Goal: Check status: Check status

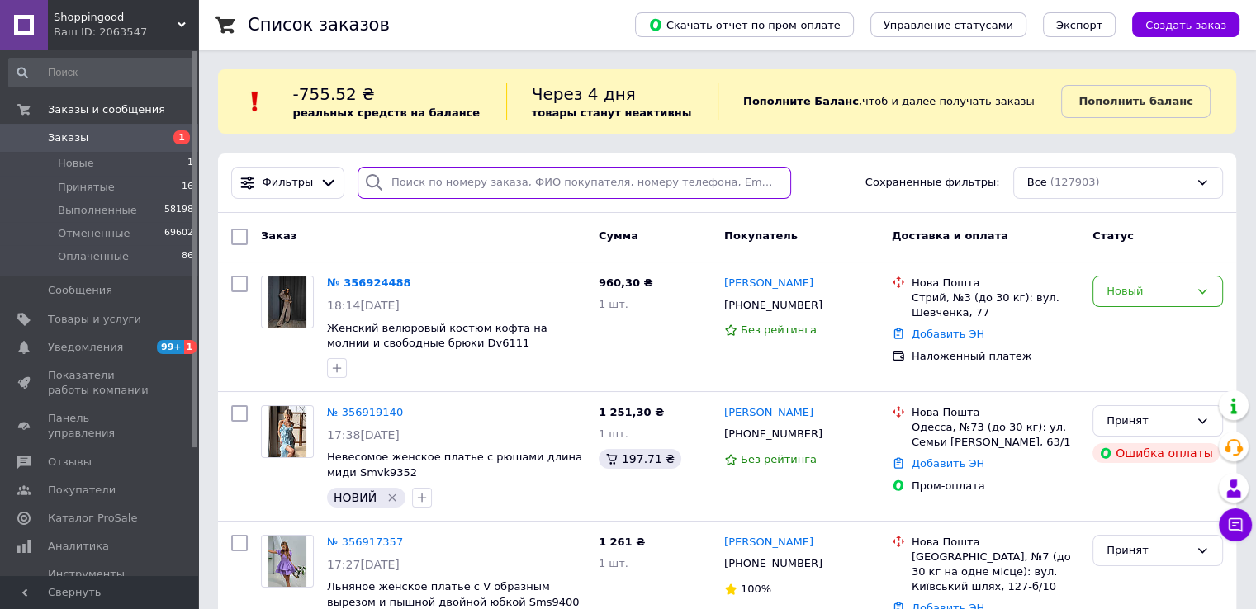
click at [469, 192] on input "search" at bounding box center [573, 183] width 433 height 32
click at [417, 189] on input "v" at bounding box center [573, 183] width 433 height 32
paste input "356302634"
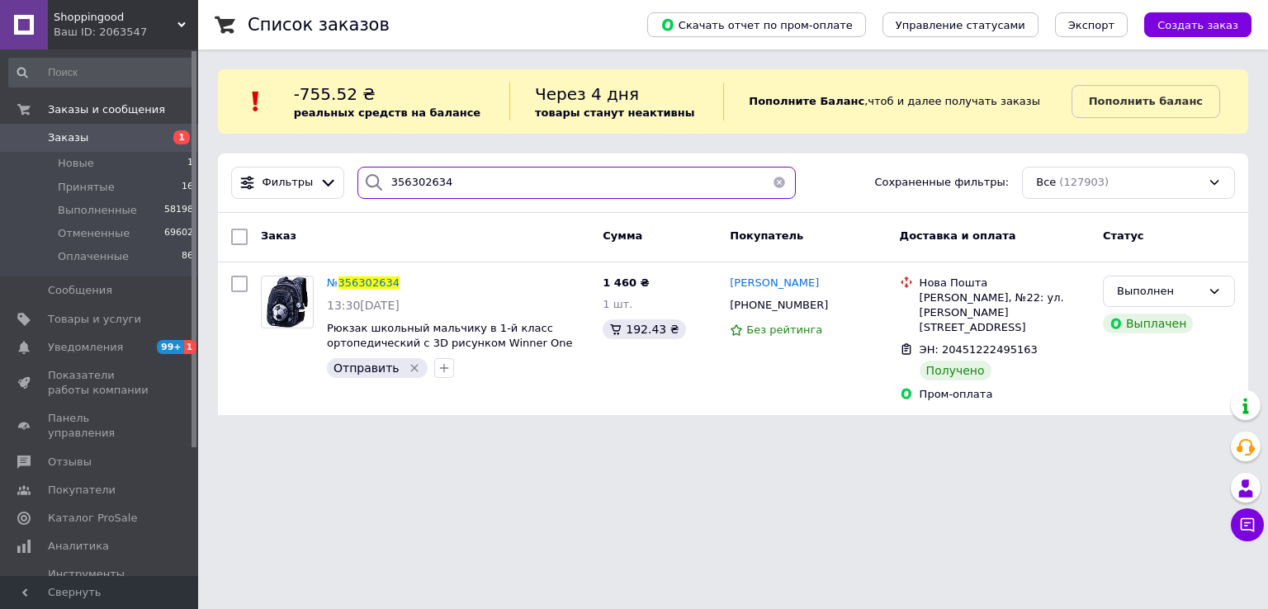
click at [417, 174] on input "356302634" at bounding box center [576, 183] width 439 height 32
paste input "5591465"
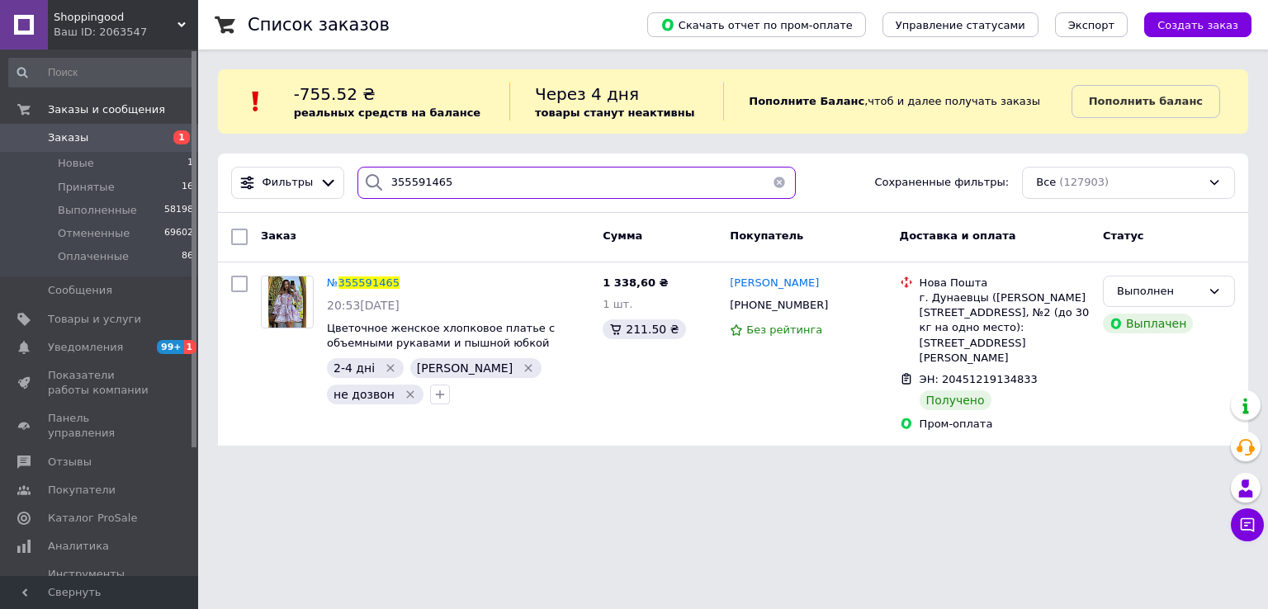
click at [515, 182] on input "355591465" at bounding box center [576, 183] width 439 height 32
paste input "6011306"
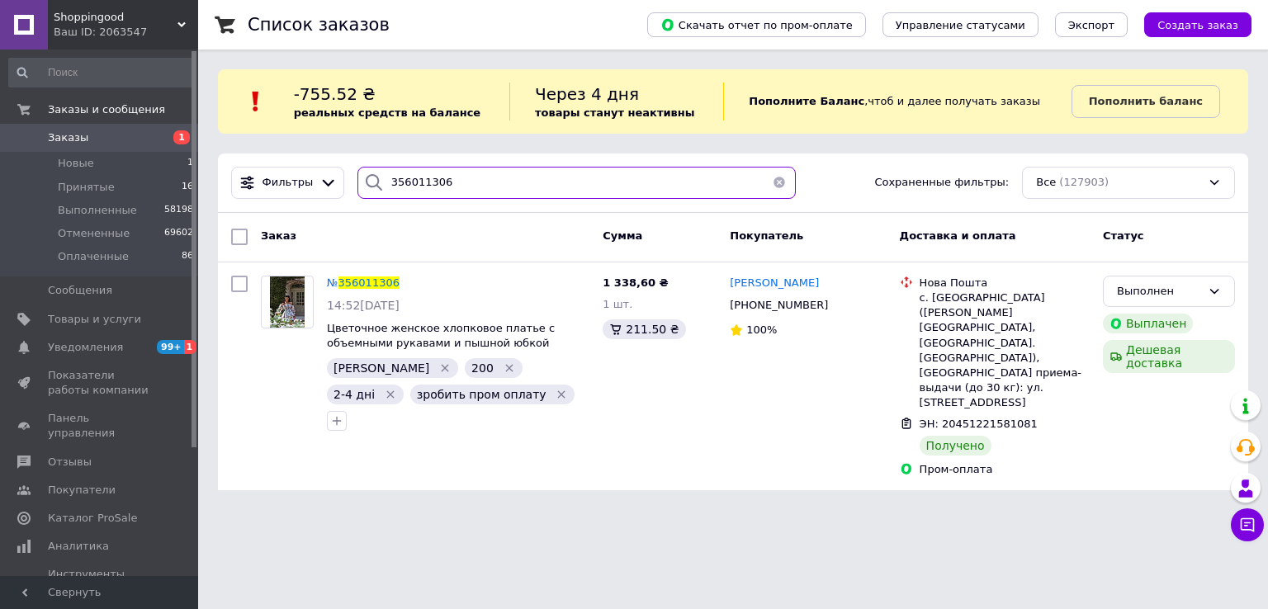
click at [471, 169] on input "356011306" at bounding box center [576, 183] width 439 height 32
paste input "188495"
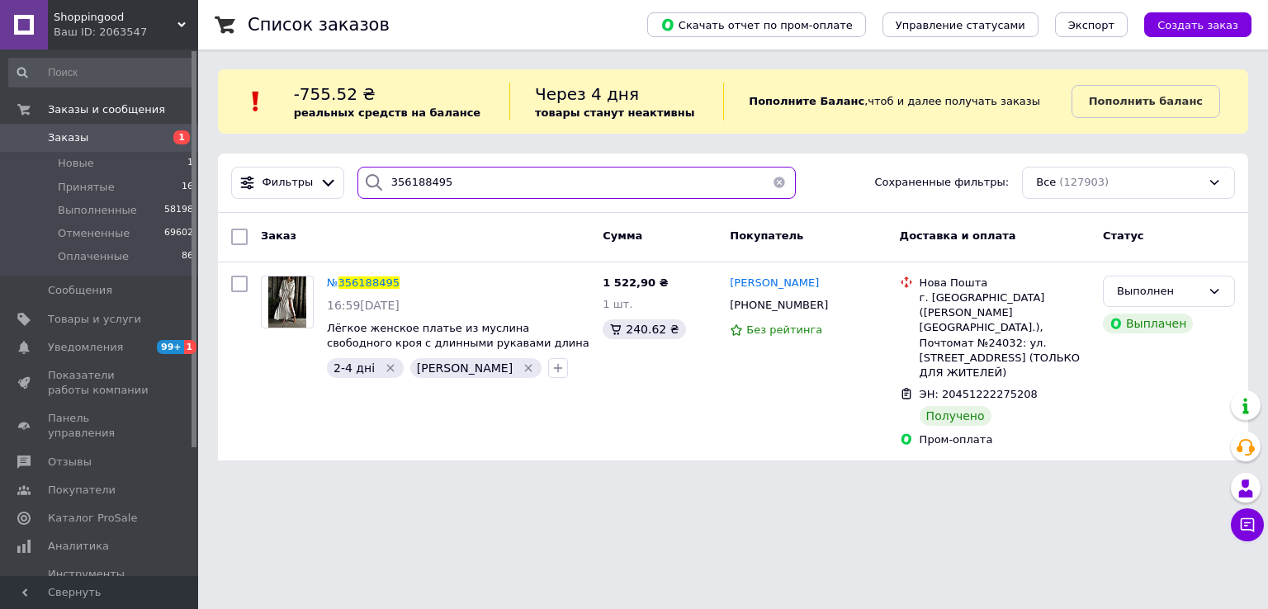
type input "356188495"
